Goal: Task Accomplishment & Management: Complete application form

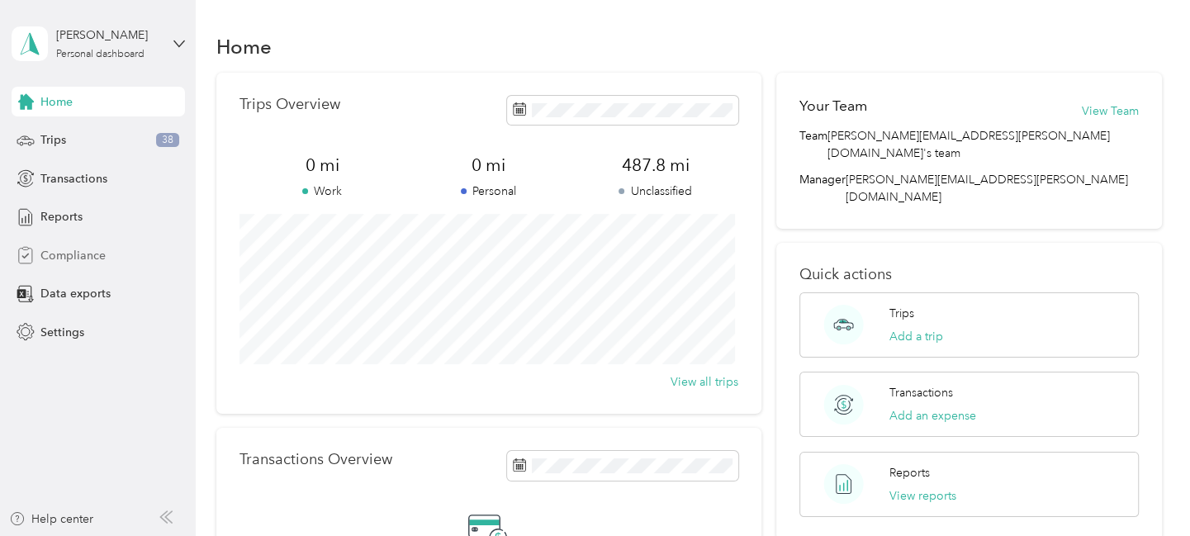
click at [76, 248] on span "Compliance" at bounding box center [72, 255] width 65 height 17
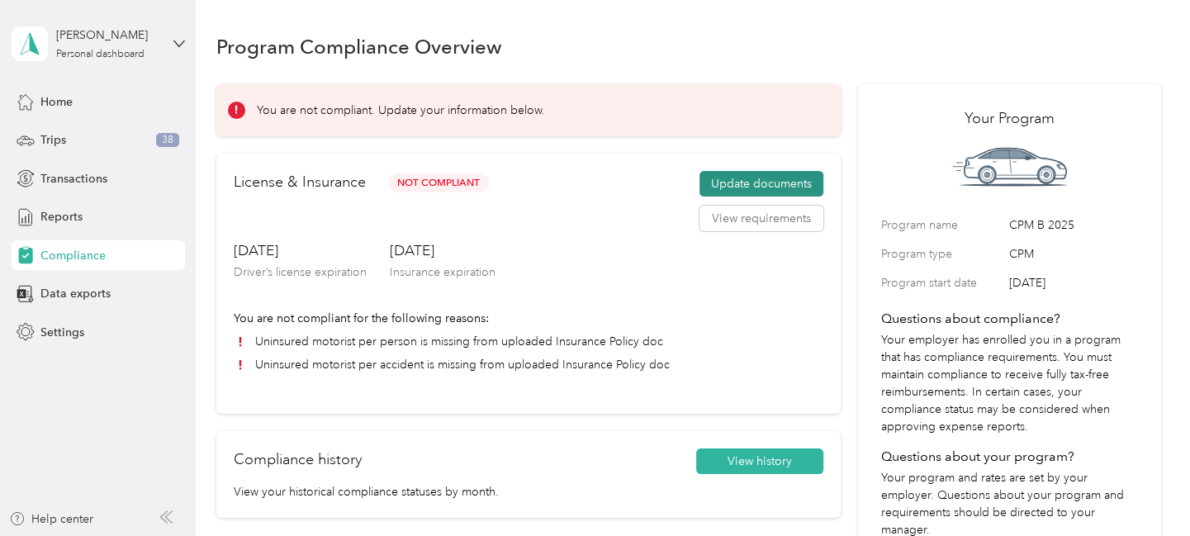
click at [789, 192] on button "Update documents" at bounding box center [761, 184] width 124 height 26
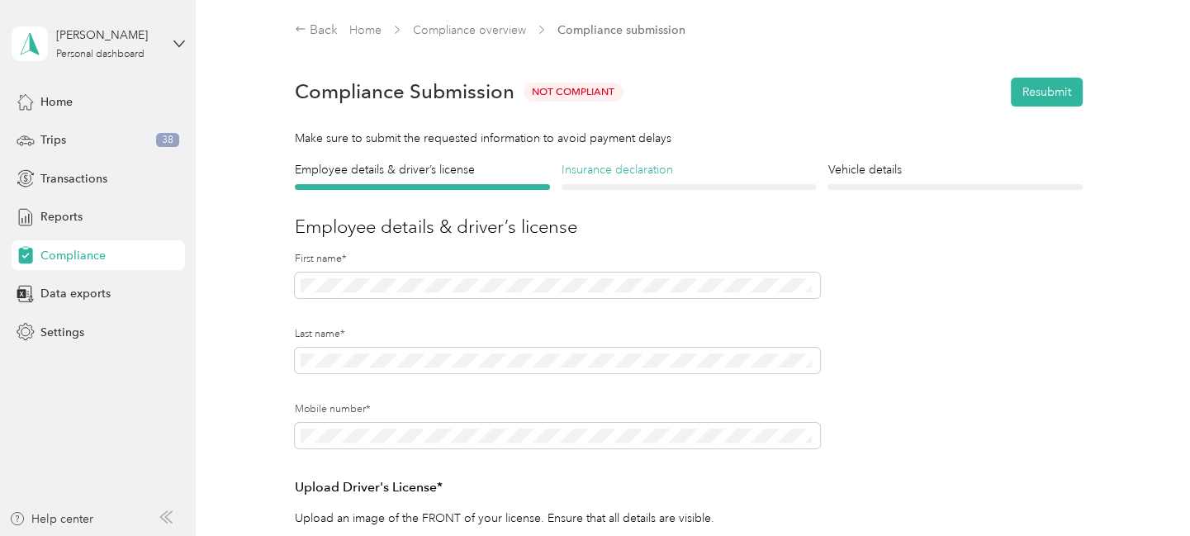
click at [606, 173] on h4 "Insurance declaration" at bounding box center [689, 169] width 255 height 17
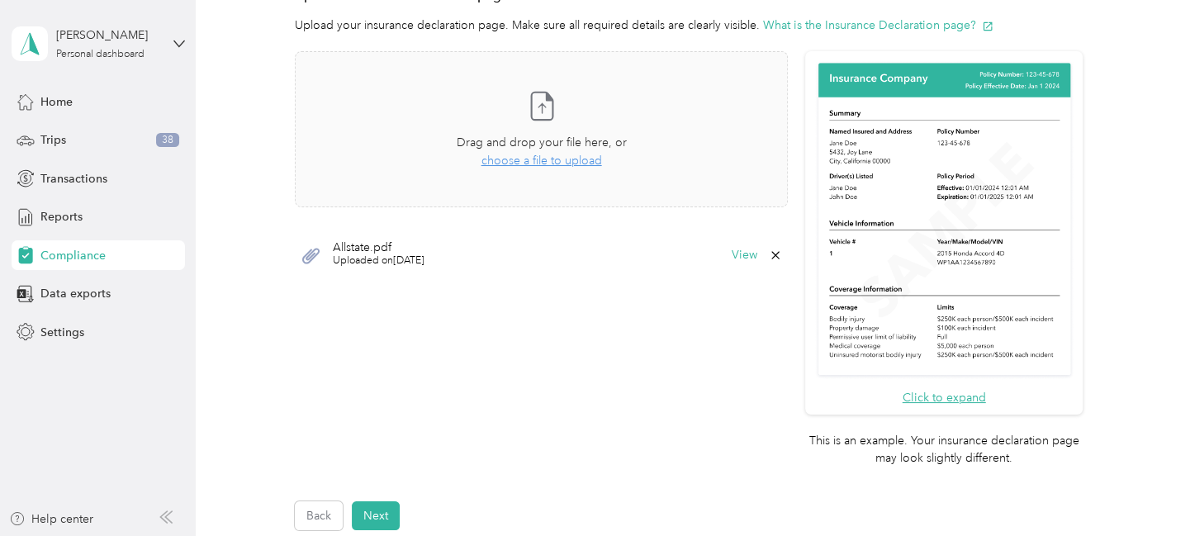
scroll to position [413, 0]
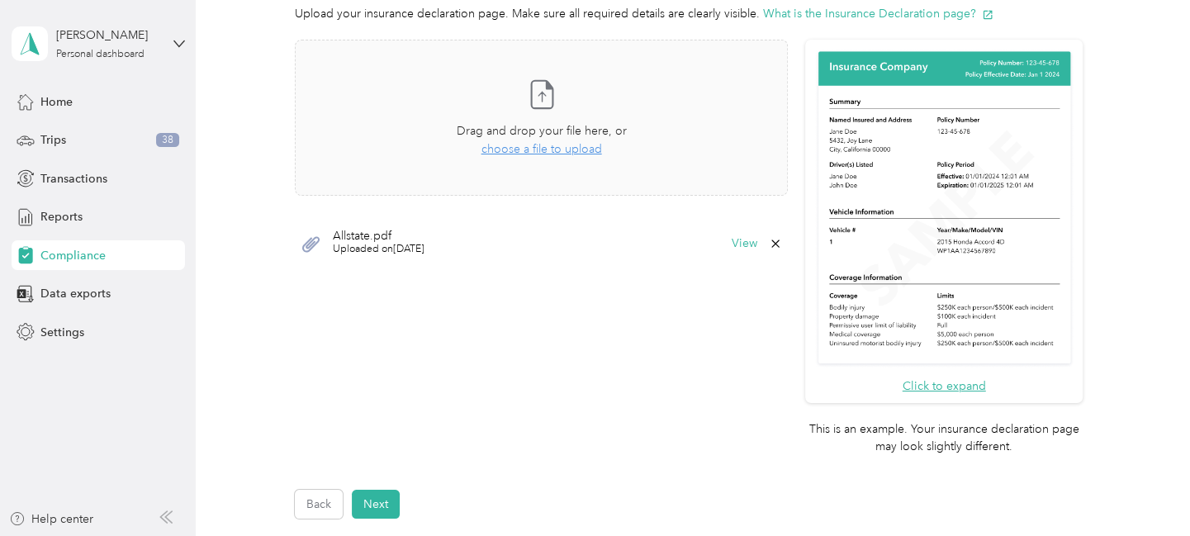
click at [773, 243] on icon at bounding box center [775, 243] width 13 height 13
click at [733, 249] on button "Yes" at bounding box center [730, 254] width 32 height 26
click at [538, 146] on span "choose a file to upload" at bounding box center [541, 149] width 121 height 14
click at [737, 246] on button "View" at bounding box center [745, 244] width 26 height 12
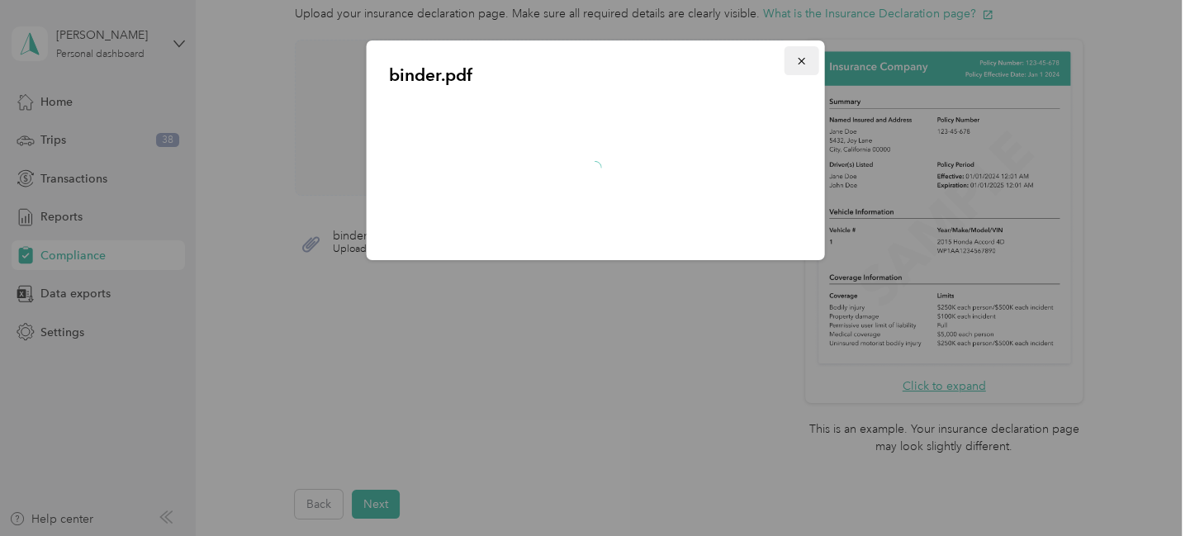
click at [798, 59] on icon "button" at bounding box center [801, 61] width 12 height 12
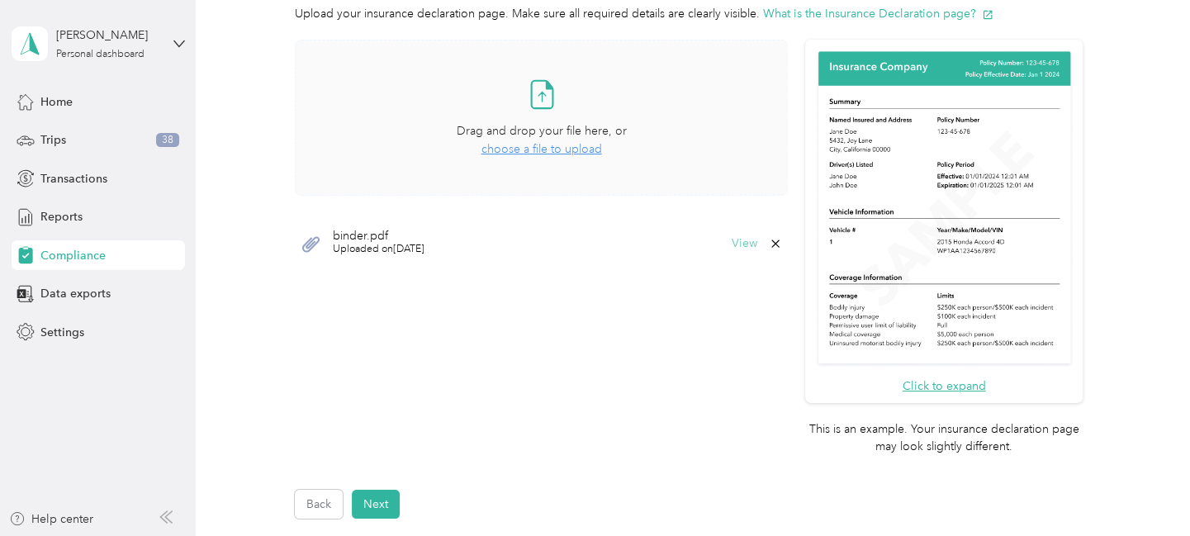
click at [739, 243] on button "View" at bounding box center [745, 244] width 26 height 12
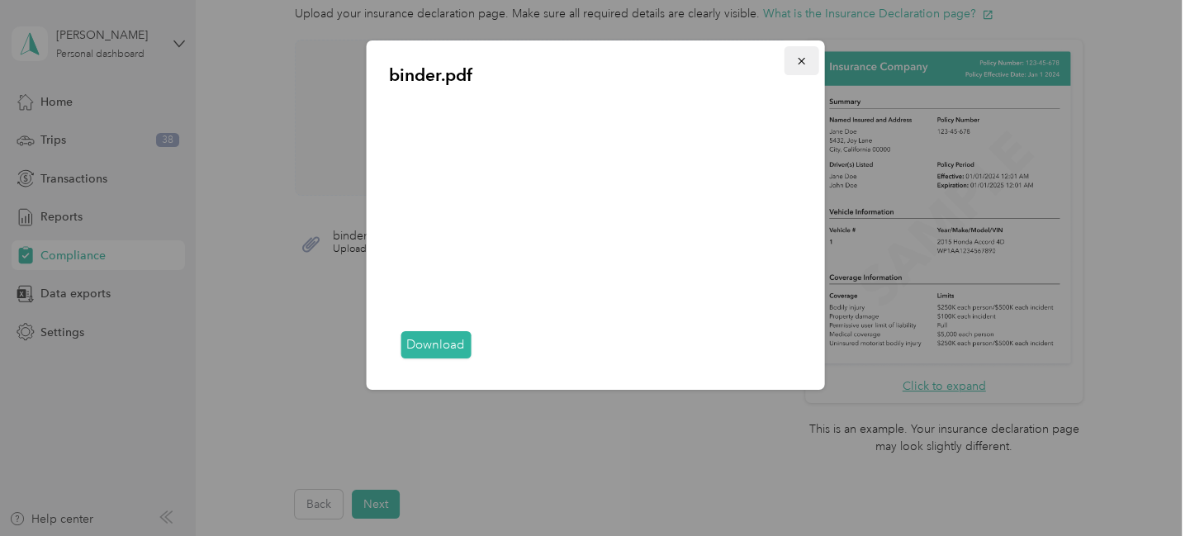
click at [799, 59] on icon "button" at bounding box center [801, 61] width 7 height 7
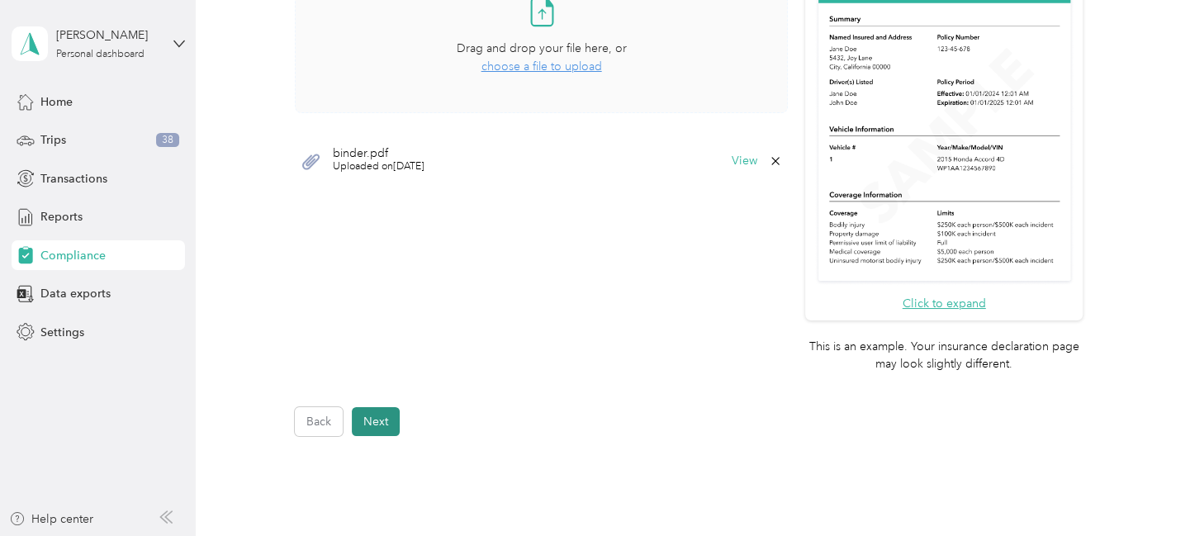
click at [383, 415] on button "Next" at bounding box center [376, 421] width 48 height 29
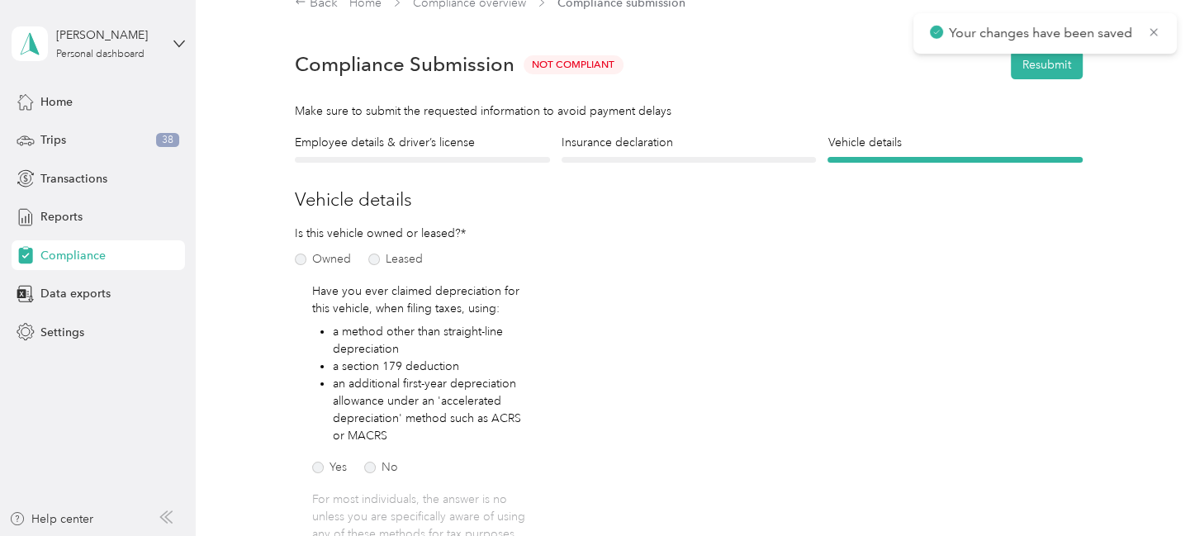
scroll to position [20, 0]
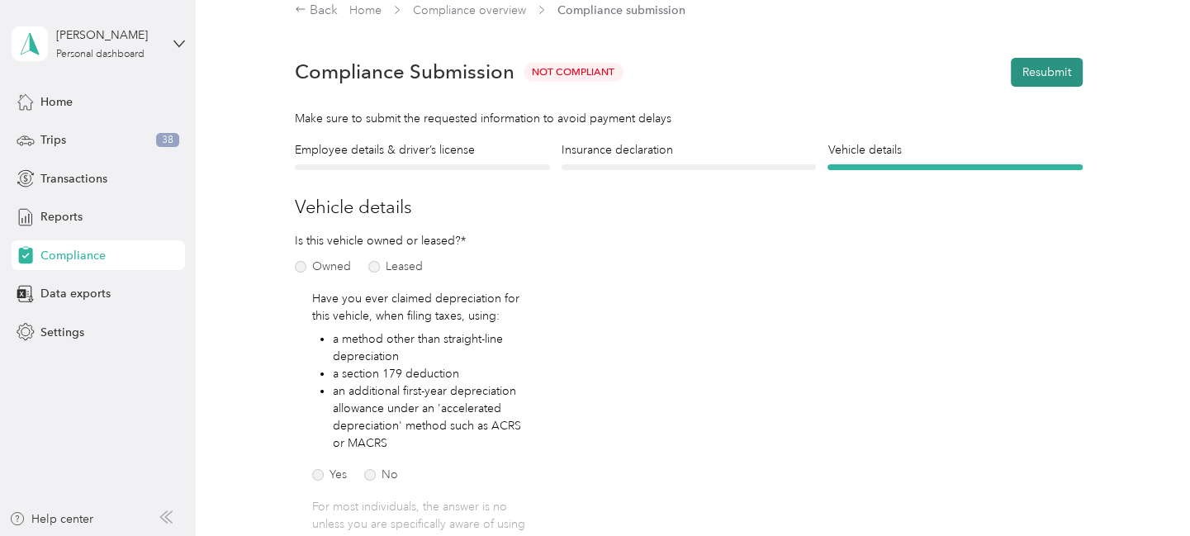
click at [1039, 65] on button "Resubmit" at bounding box center [1047, 72] width 72 height 29
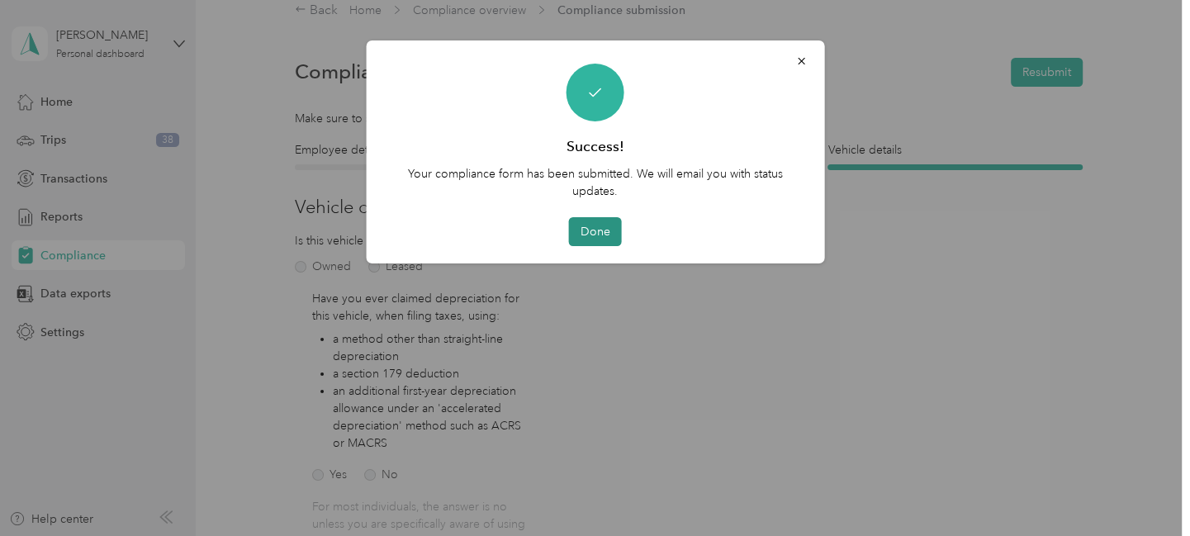
click at [585, 230] on button "Done" at bounding box center [595, 231] width 53 height 29
